Goal: Task Accomplishment & Management: Manage account settings

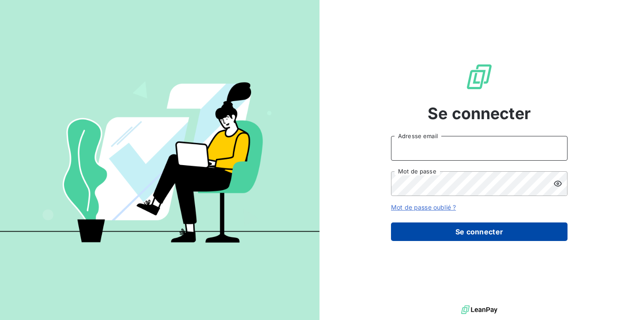
type input "[EMAIL_ADDRESS][DOMAIN_NAME]"
click at [463, 230] on button "Se connecter" at bounding box center [479, 231] width 176 height 19
